Goal: Task Accomplishment & Management: Manage account settings

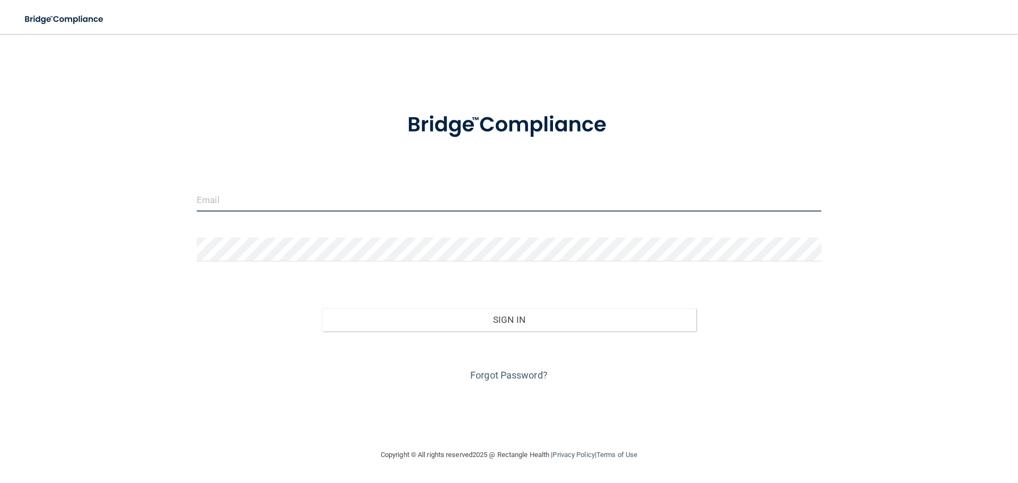
click at [202, 203] on input "email" at bounding box center [509, 200] width 625 height 24
type input "[EMAIL_ADDRESS][DOMAIN_NAME]"
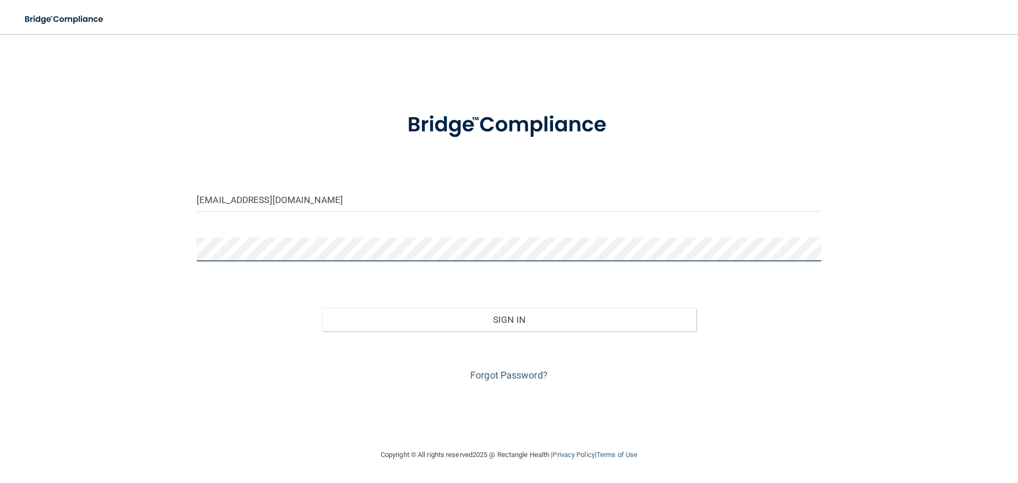
click at [322, 308] on button "Sign In" at bounding box center [509, 319] width 375 height 23
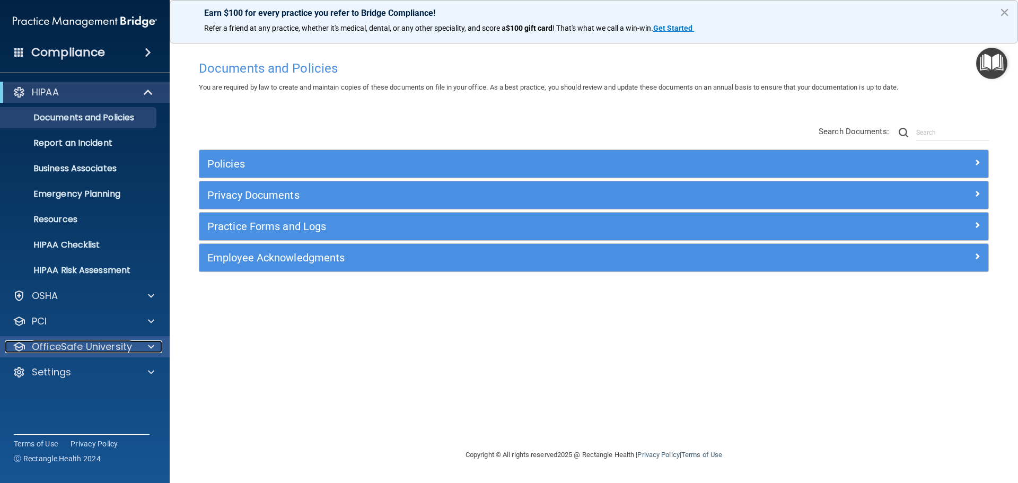
click at [153, 346] on span at bounding box center [151, 347] width 6 height 13
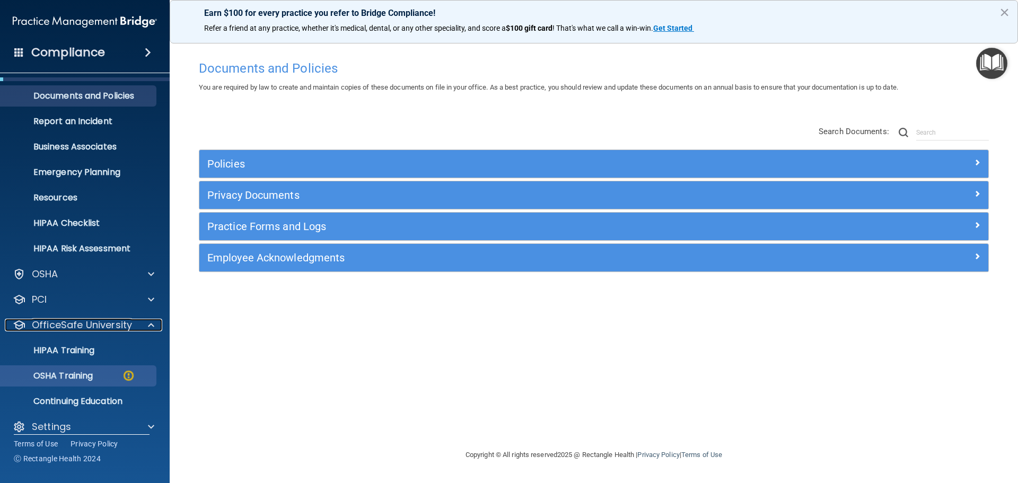
scroll to position [33, 0]
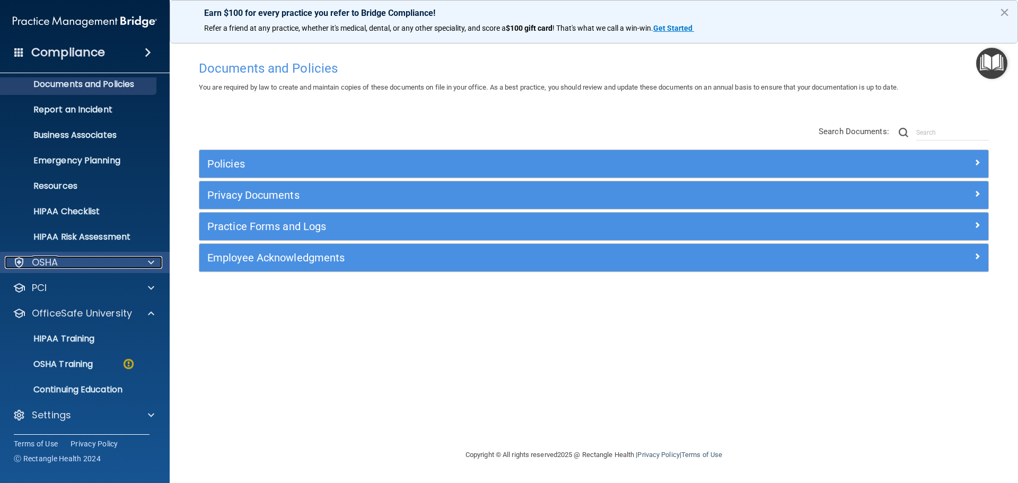
click at [147, 267] on div at bounding box center [149, 262] width 27 height 13
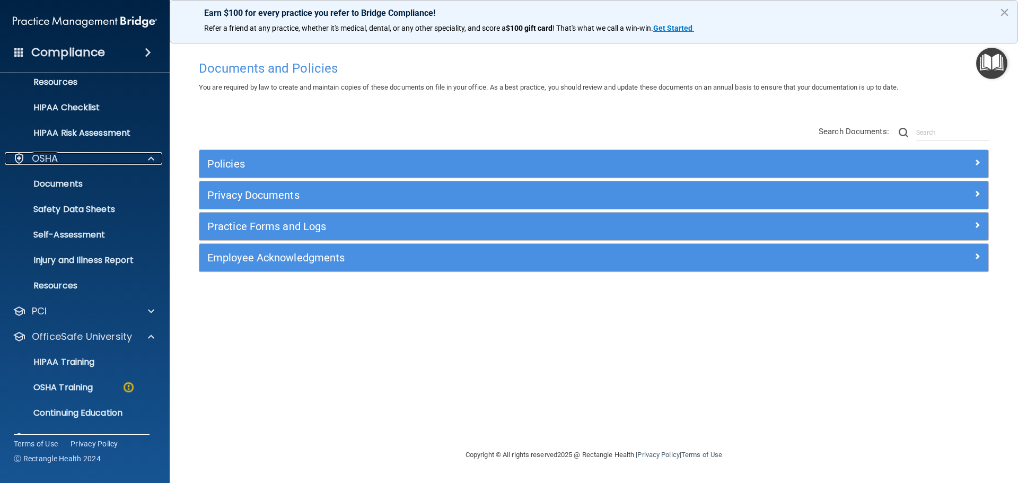
scroll to position [140, 0]
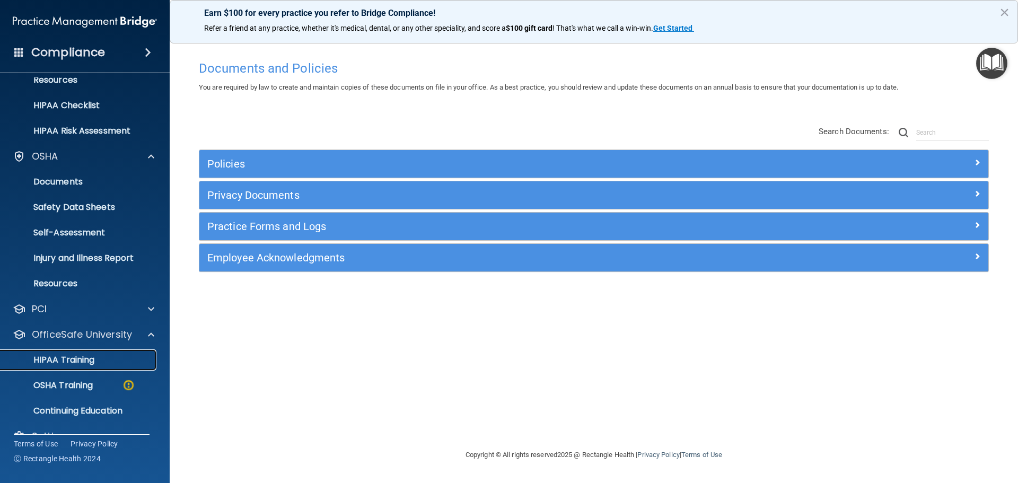
click at [58, 363] on p "HIPAA Training" at bounding box center [51, 360] width 88 height 11
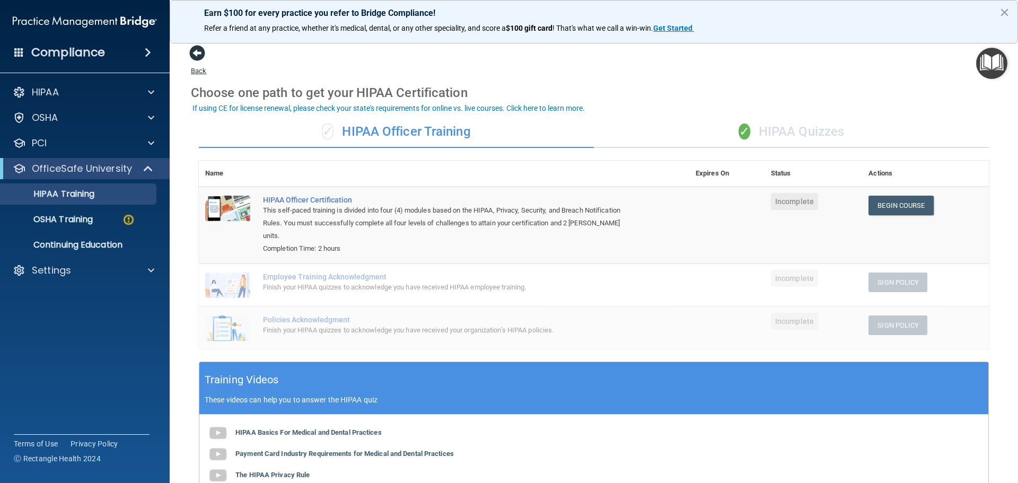
click at [194, 58] on span at bounding box center [197, 53] width 16 height 16
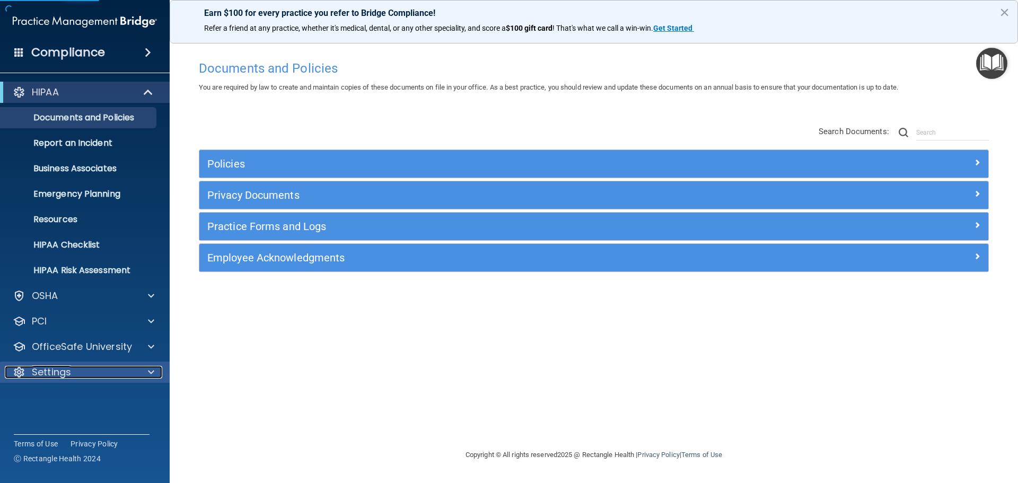
click at [144, 374] on div at bounding box center [149, 372] width 27 height 13
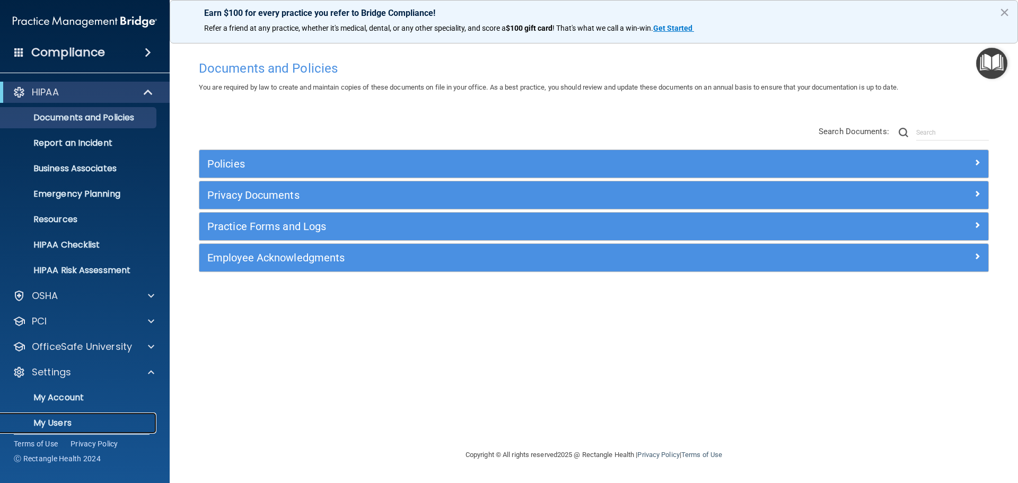
click at [66, 421] on p "My Users" at bounding box center [79, 423] width 145 height 11
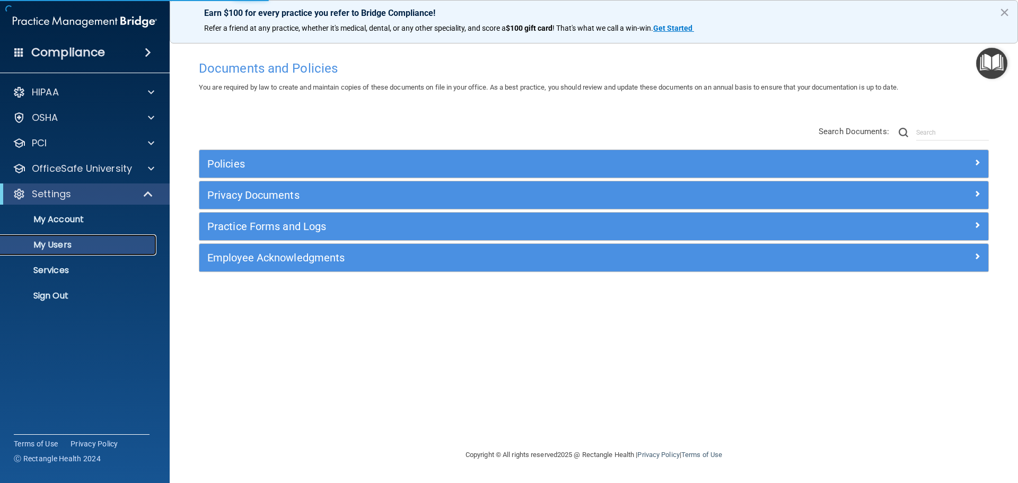
click at [57, 241] on p "My Users" at bounding box center [79, 245] width 145 height 11
select select "20"
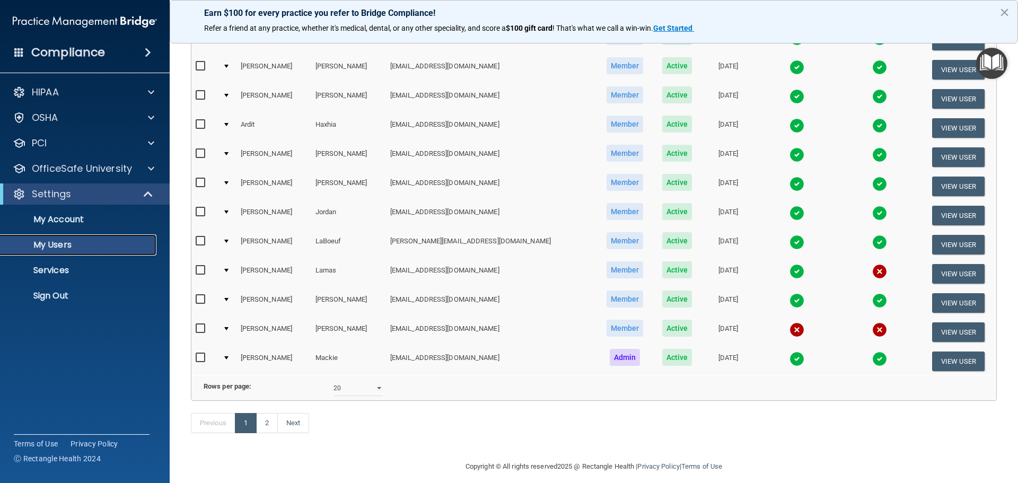
scroll to position [395, 0]
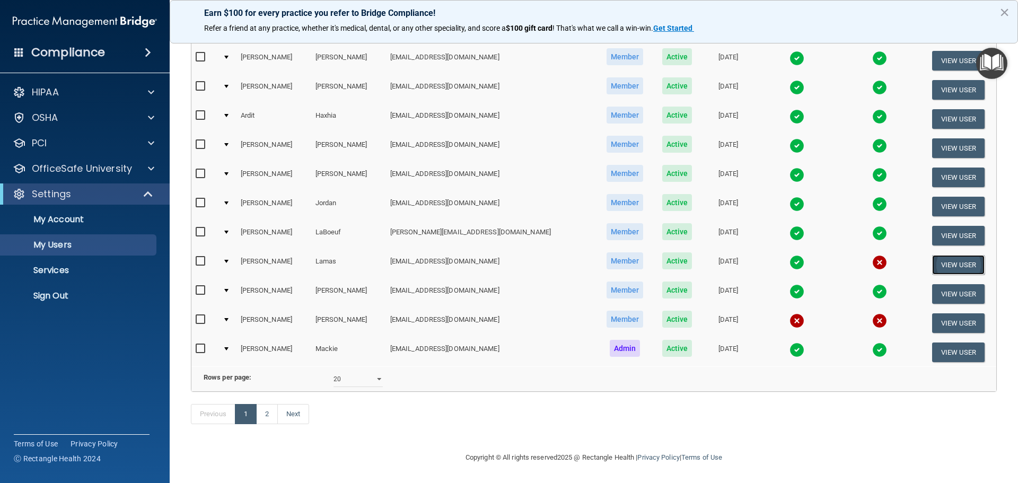
click at [941, 255] on button "View User" at bounding box center [958, 265] width 53 height 20
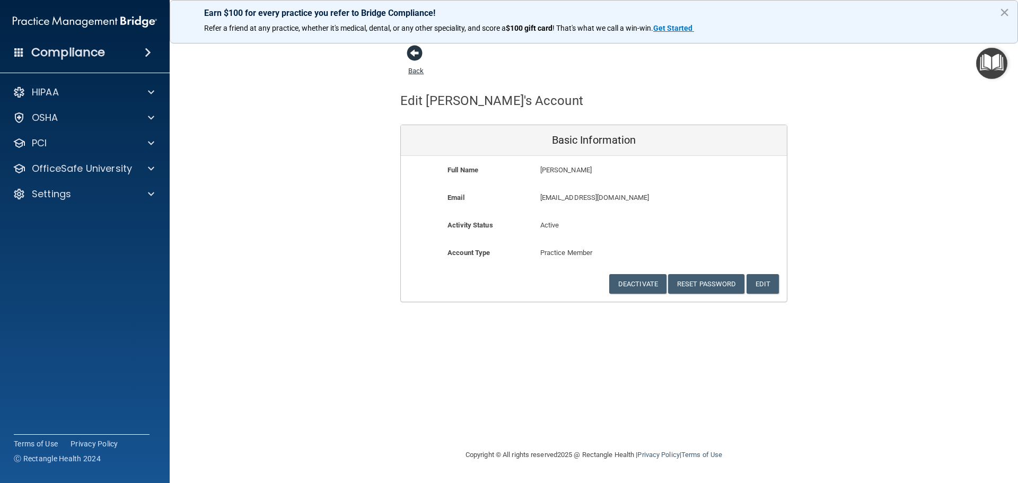
click at [417, 70] on link "Back" at bounding box center [415, 64] width 15 height 21
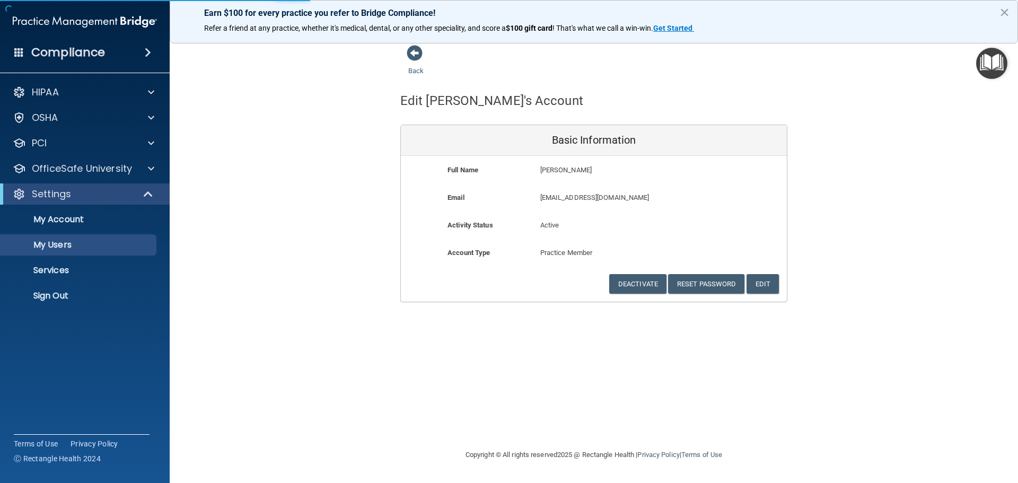
select select "20"
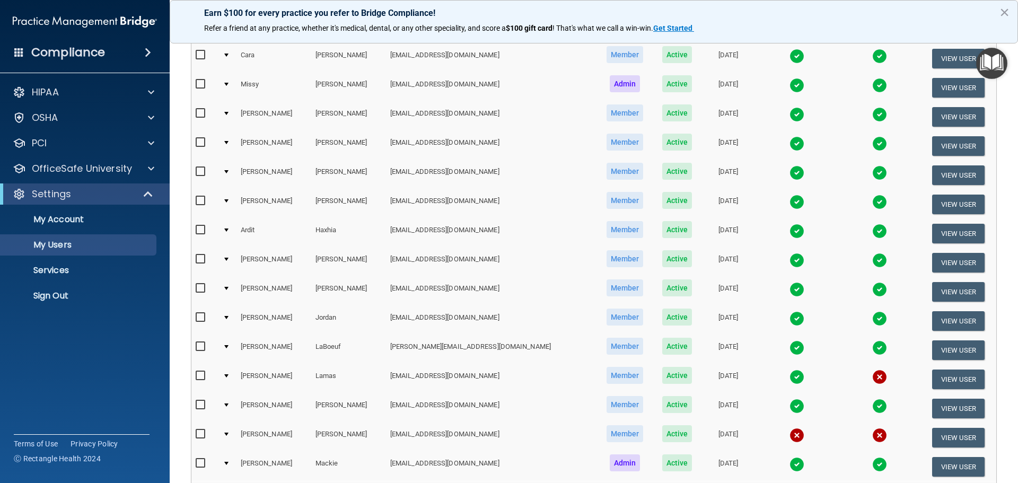
scroll to position [265, 0]
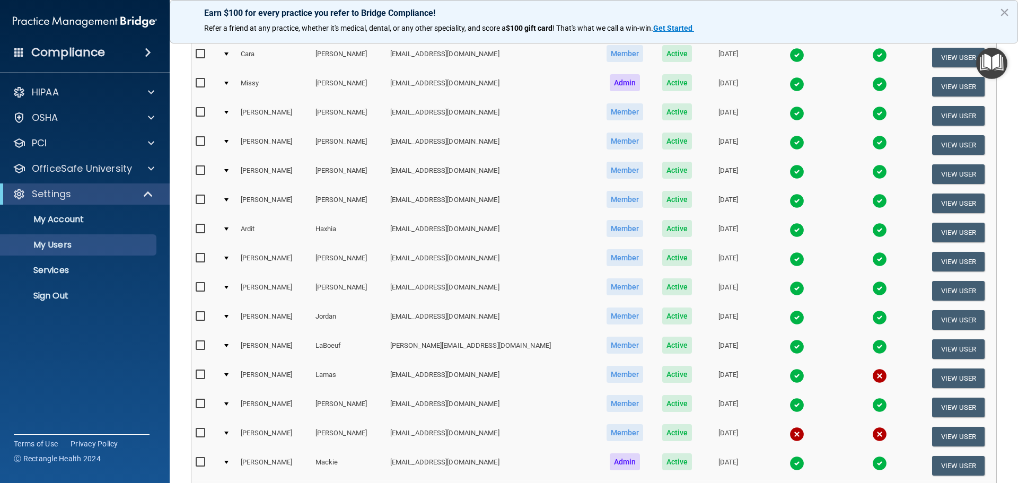
click at [873, 379] on img at bounding box center [880, 376] width 15 height 15
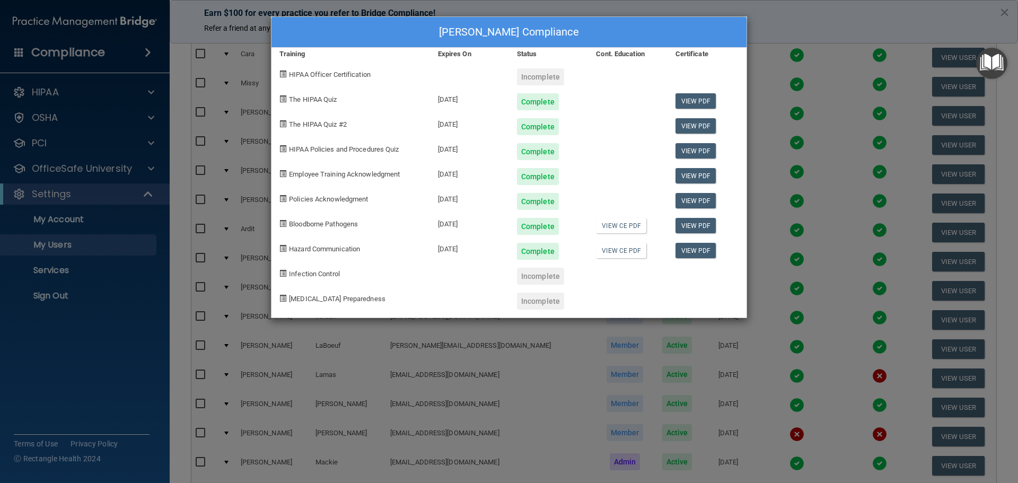
click at [285, 275] on span at bounding box center [283, 273] width 7 height 7
click at [300, 300] on span "[MEDICAL_DATA] Preparedness" at bounding box center [337, 299] width 97 height 8
click at [777, 17] on div "[PERSON_NAME] Compliance Training Expires On Status Cont. Education Certificate…" at bounding box center [509, 241] width 1018 height 483
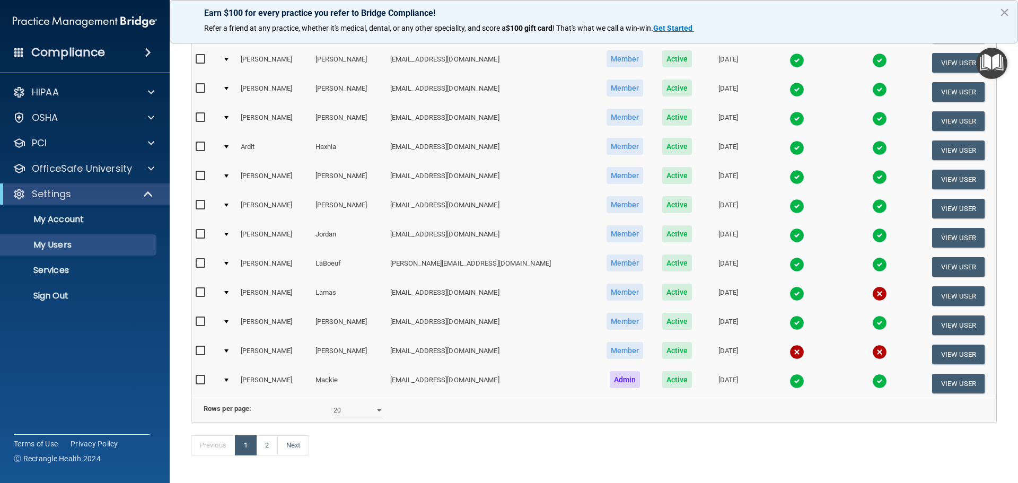
scroll to position [371, 0]
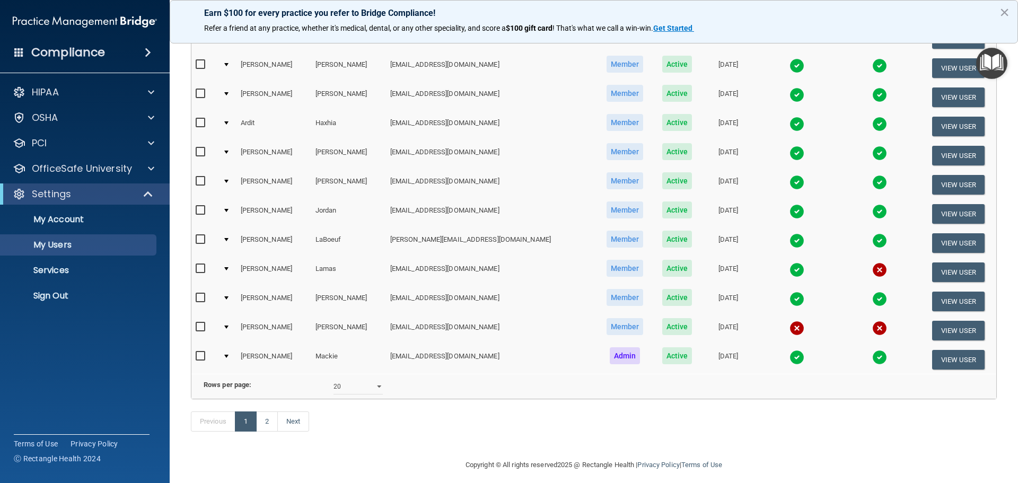
click at [873, 274] on img at bounding box center [880, 270] width 15 height 15
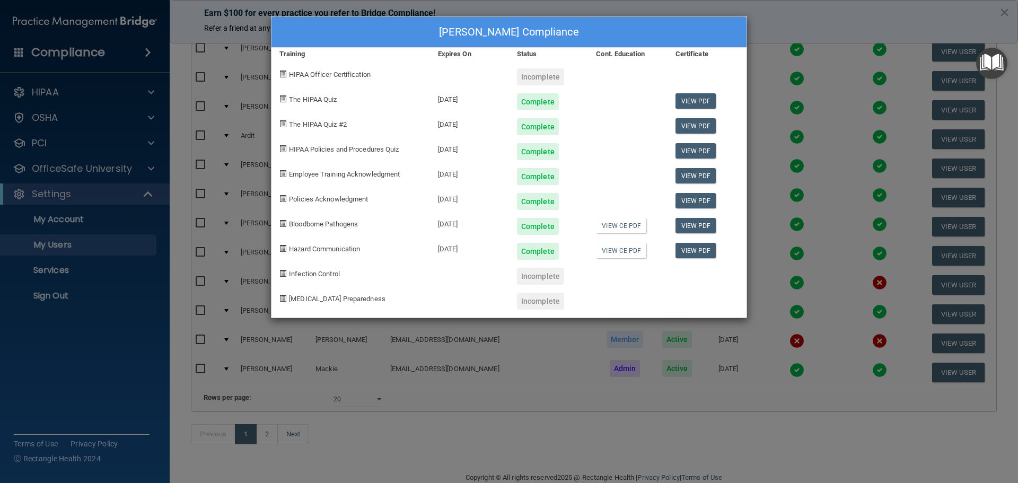
click at [786, 3] on div "[PERSON_NAME] Compliance Training Expires On Status Cont. Education Certificate…" at bounding box center [509, 241] width 1018 height 483
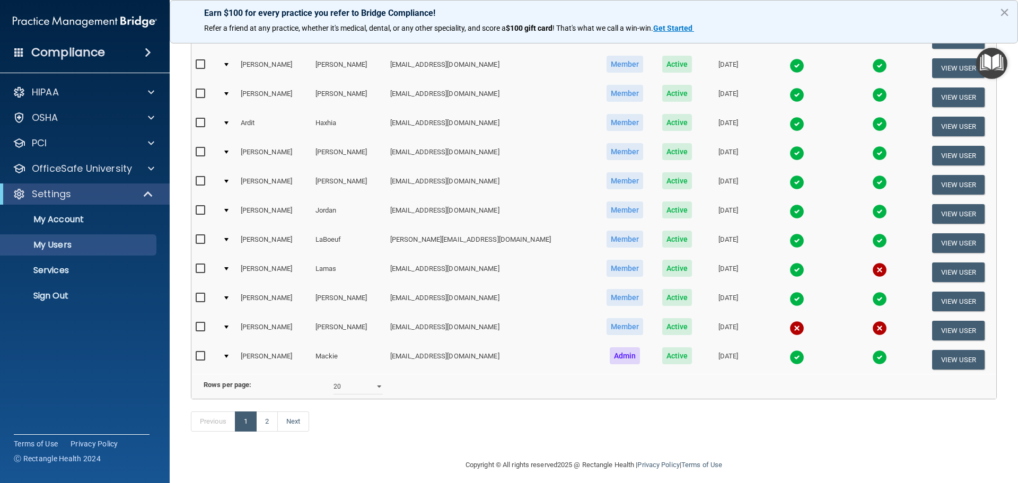
scroll to position [395, 0]
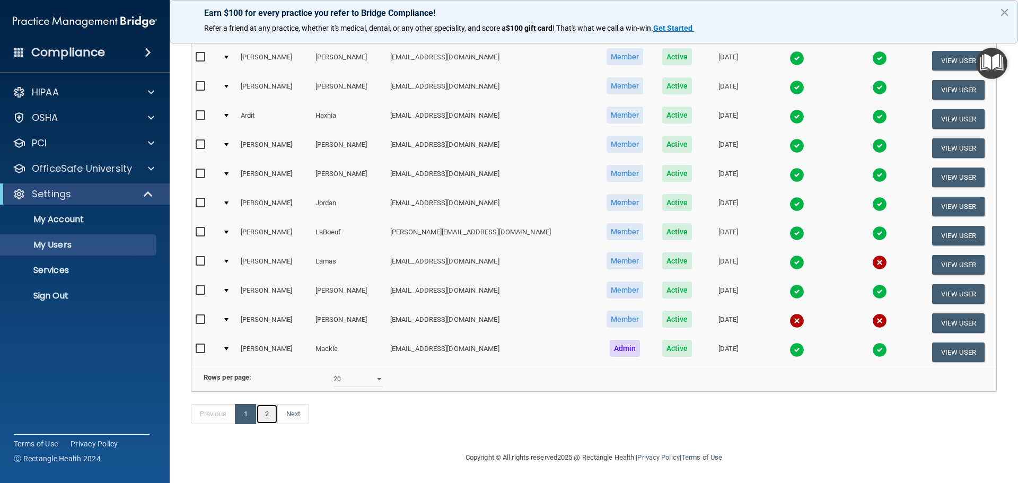
click at [264, 413] on link "2" at bounding box center [267, 414] width 22 height 20
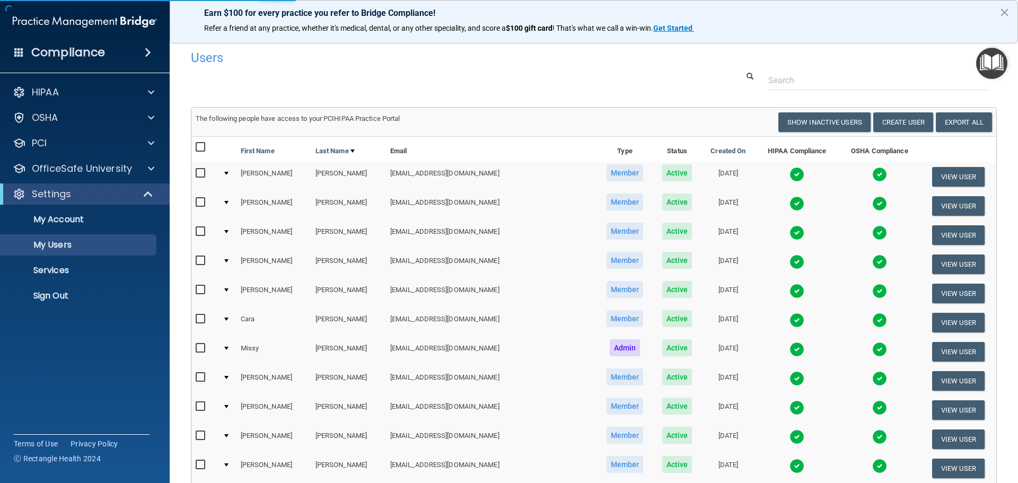
select select "20"
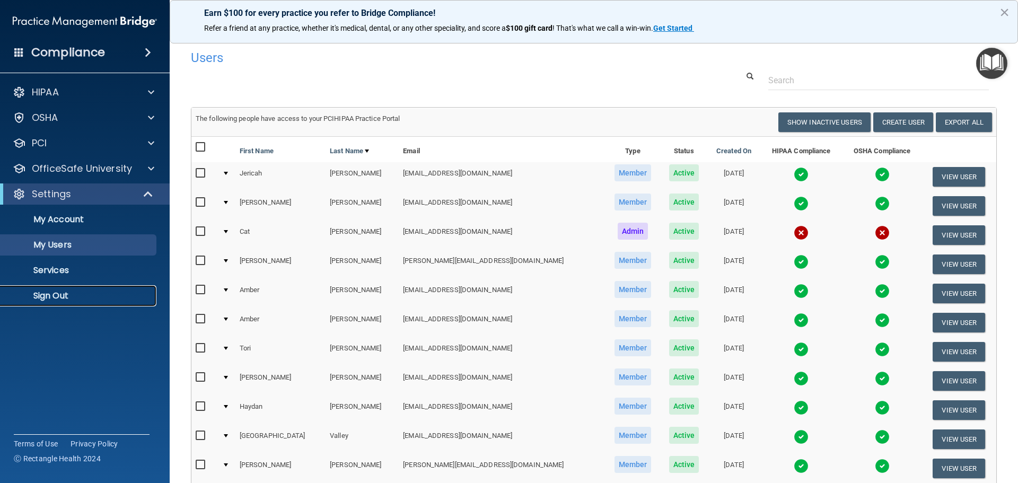
click at [58, 293] on p "Sign Out" at bounding box center [79, 296] width 145 height 11
